Goal: Task Accomplishment & Management: Manage account settings

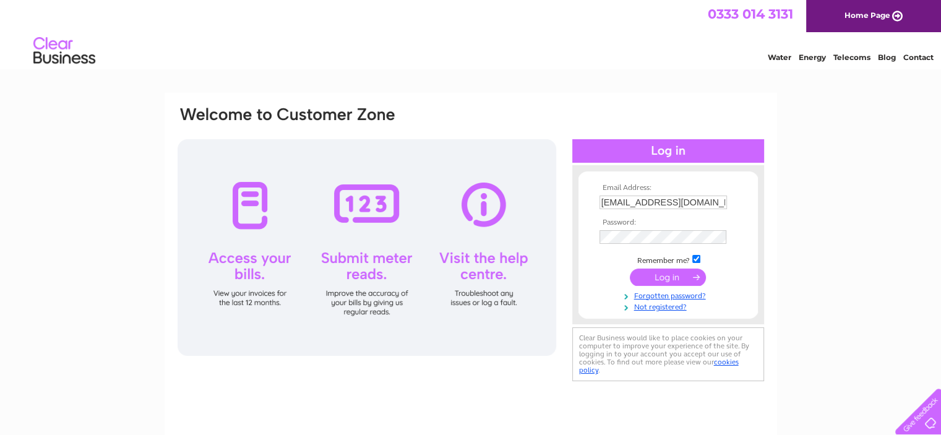
click at [658, 275] on input "submit" at bounding box center [668, 276] width 76 height 17
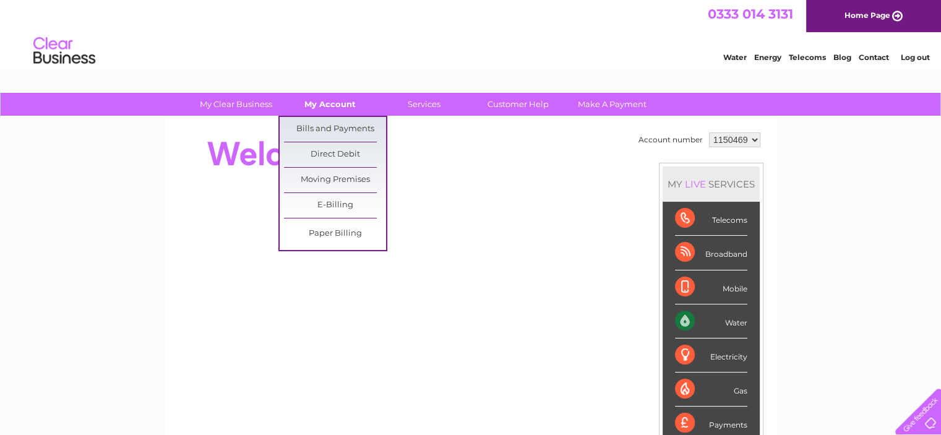
click at [338, 106] on link "My Account" at bounding box center [330, 104] width 102 height 23
click at [345, 127] on link "Bills and Payments" at bounding box center [335, 129] width 102 height 25
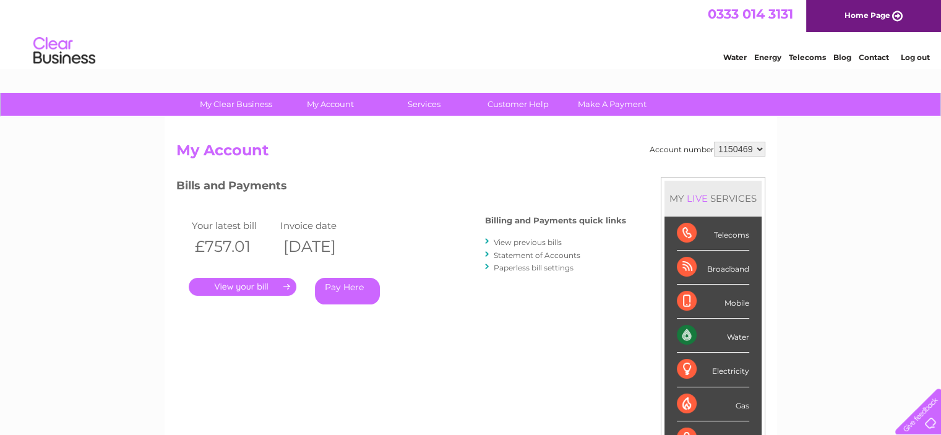
click at [264, 290] on link "." at bounding box center [243, 287] width 108 height 18
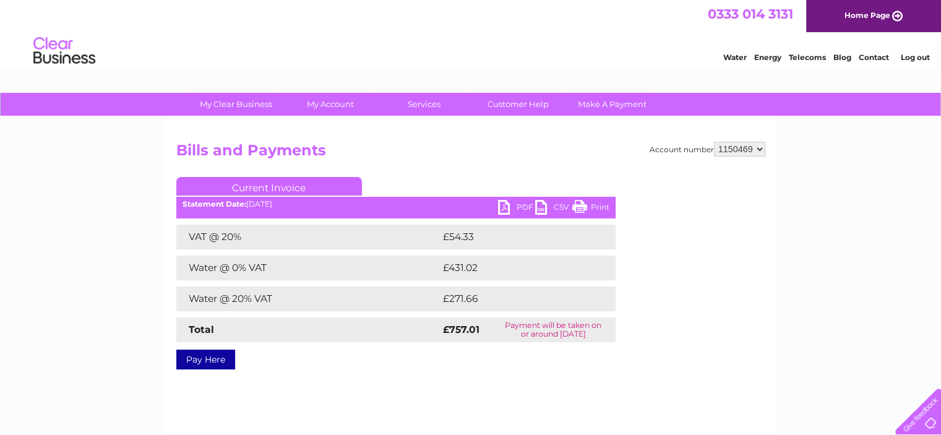
click at [521, 202] on link "PDF" at bounding box center [516, 209] width 37 height 18
